Goal: Obtain resource: Obtain resource

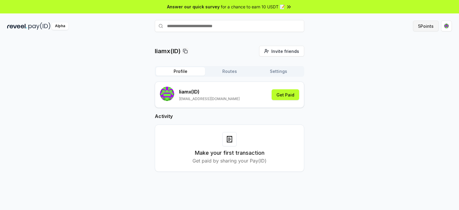
click at [429, 27] on button "5 Points" at bounding box center [426, 26] width 26 height 11
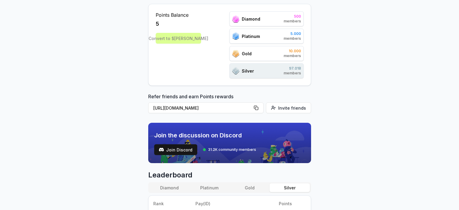
scroll to position [120, 0]
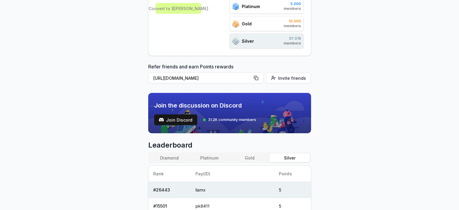
click at [179, 159] on button "Diamond" at bounding box center [170, 158] width 40 height 9
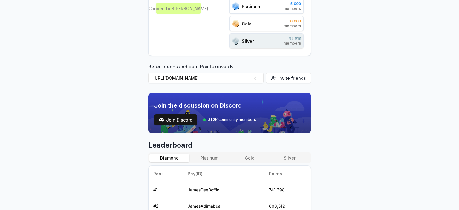
scroll to position [239, 0]
